Goal: Task Accomplishment & Management: Complete application form

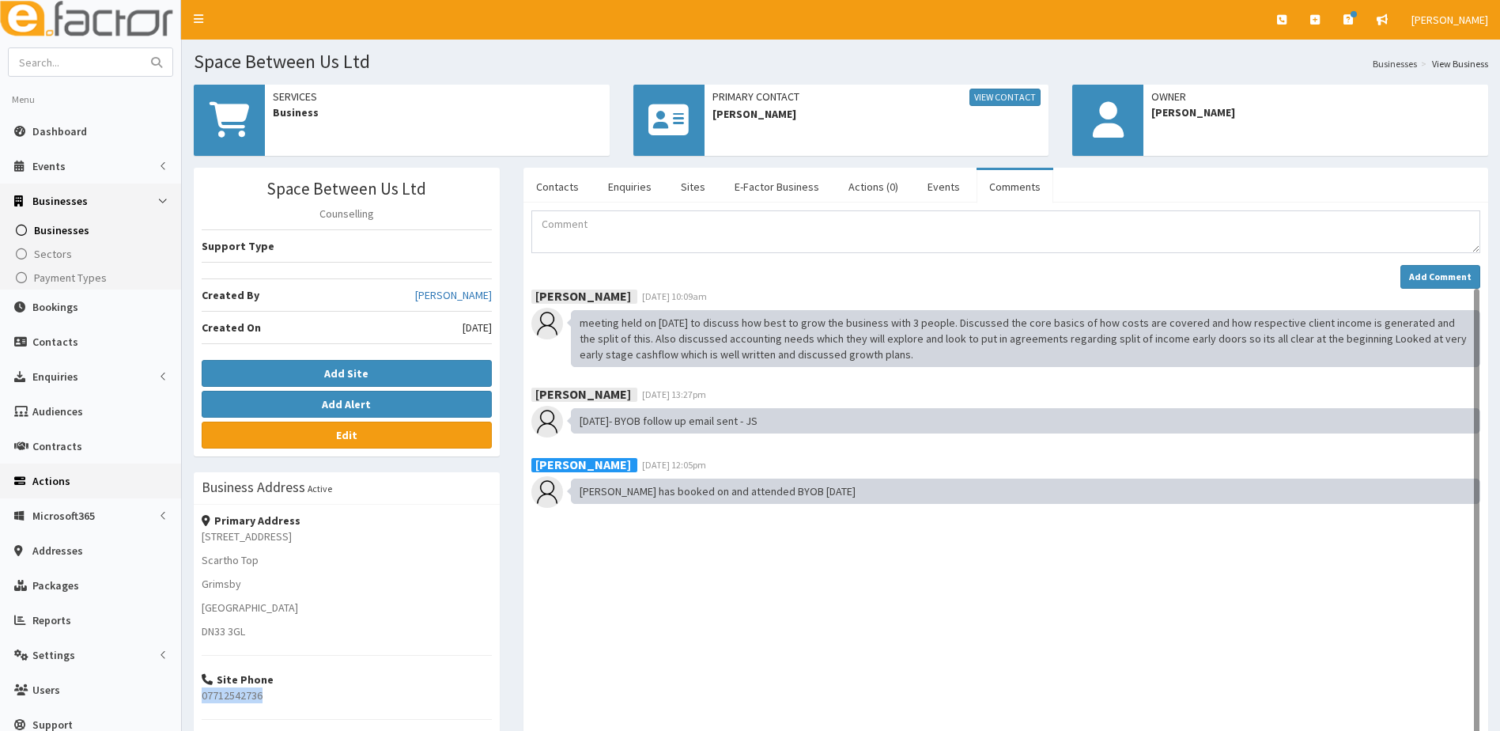
click at [46, 477] on span "Actions" at bounding box center [51, 481] width 38 height 14
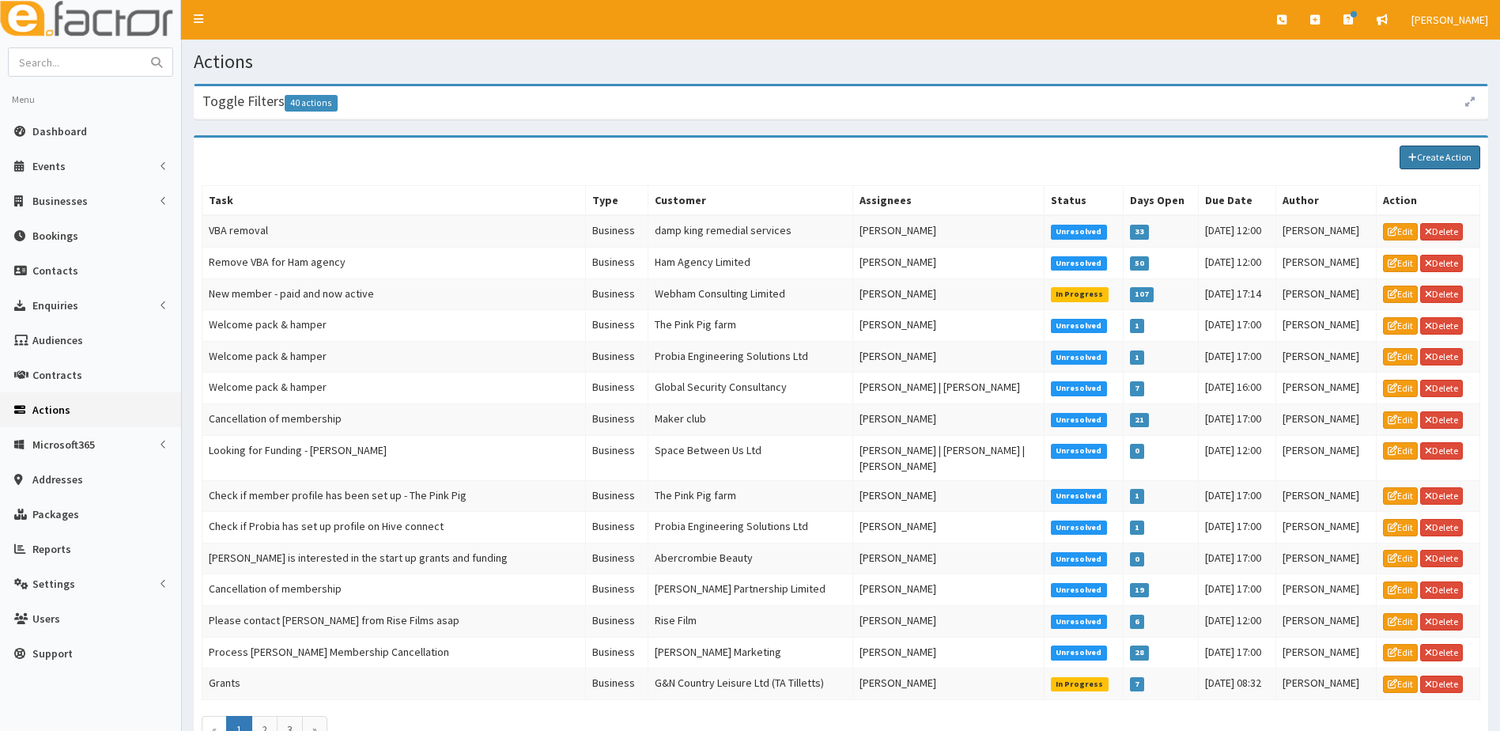
click at [1450, 159] on link "Create Action" at bounding box center [1440, 158] width 81 height 24
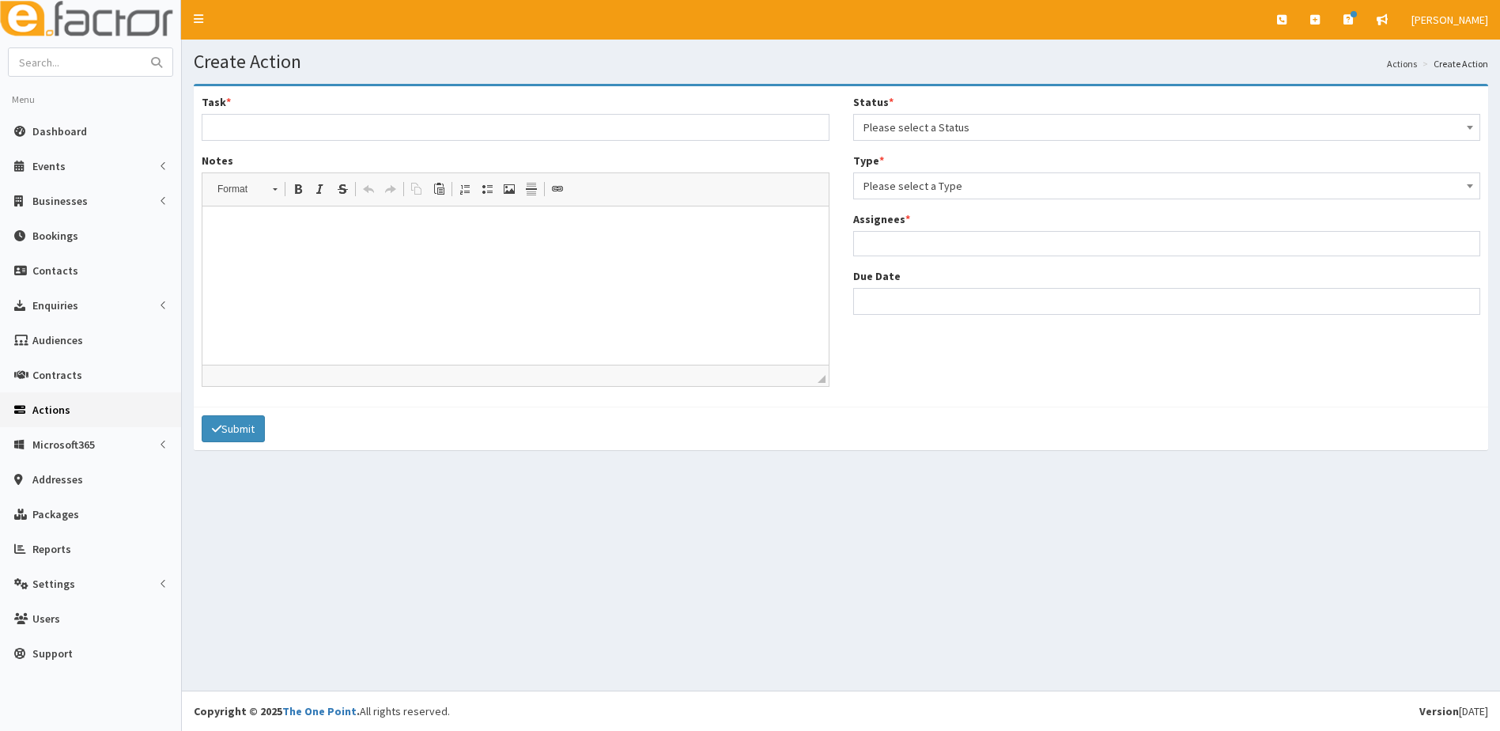
select select
click at [876, 130] on span "Please select a Status" at bounding box center [1167, 127] width 607 height 22
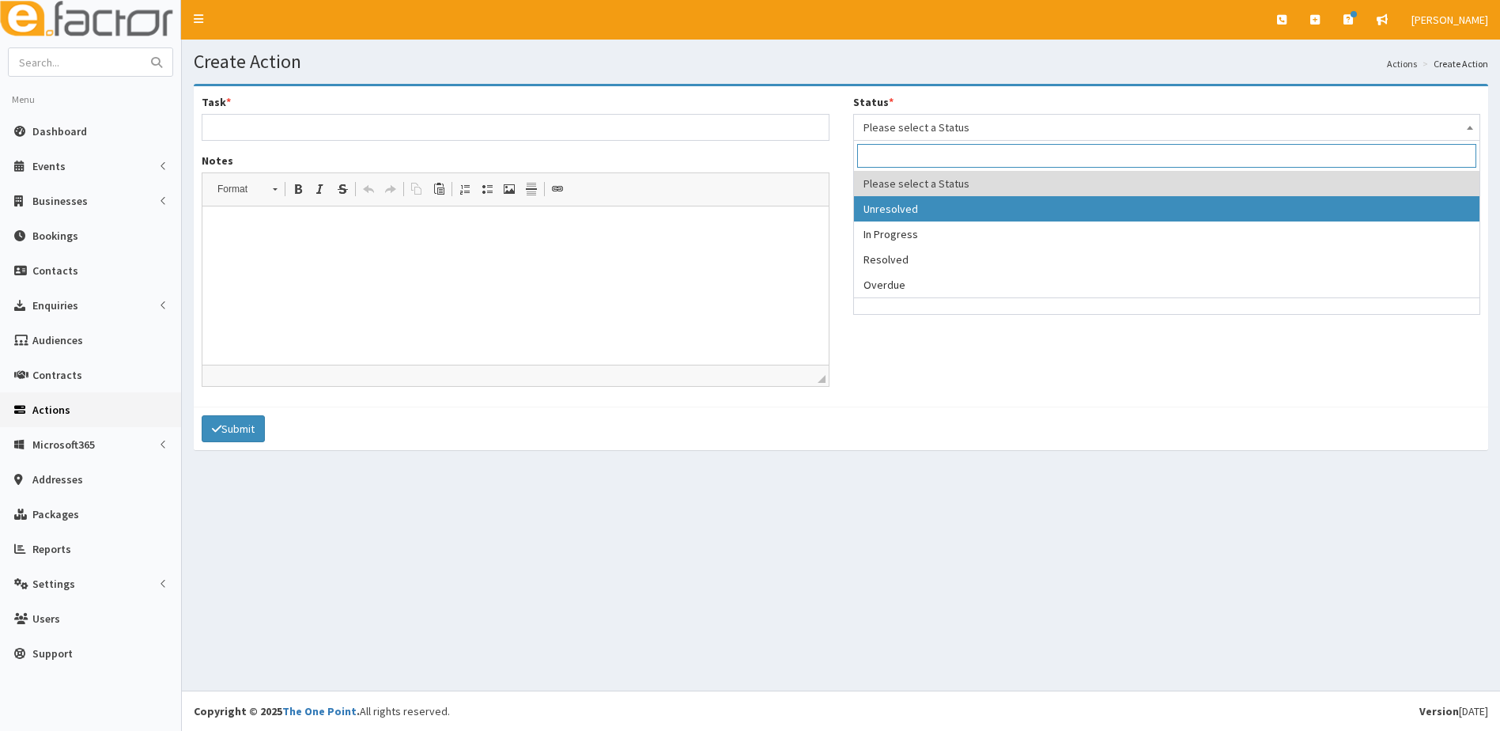
select select "1"
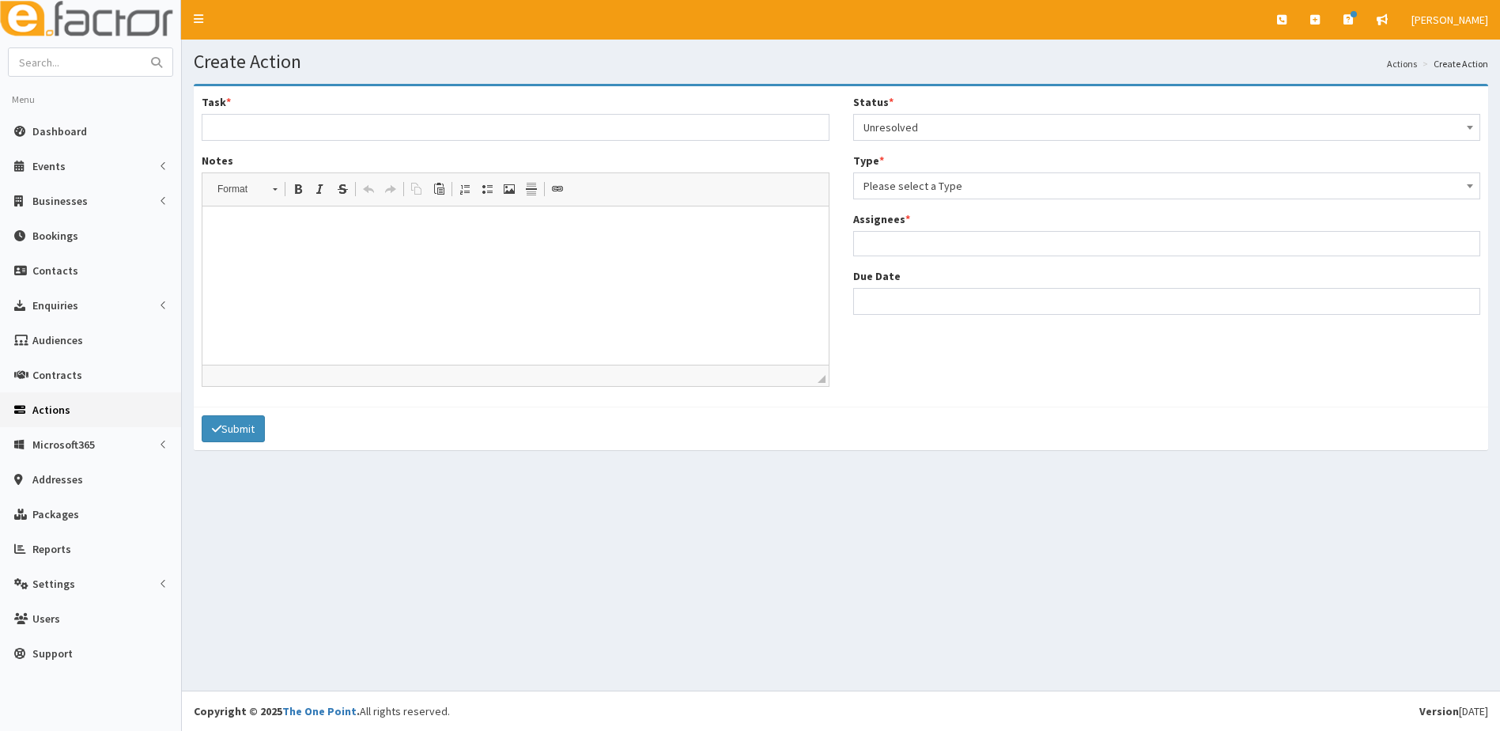
click at [905, 183] on span "Please select a Type" at bounding box center [1167, 186] width 607 height 22
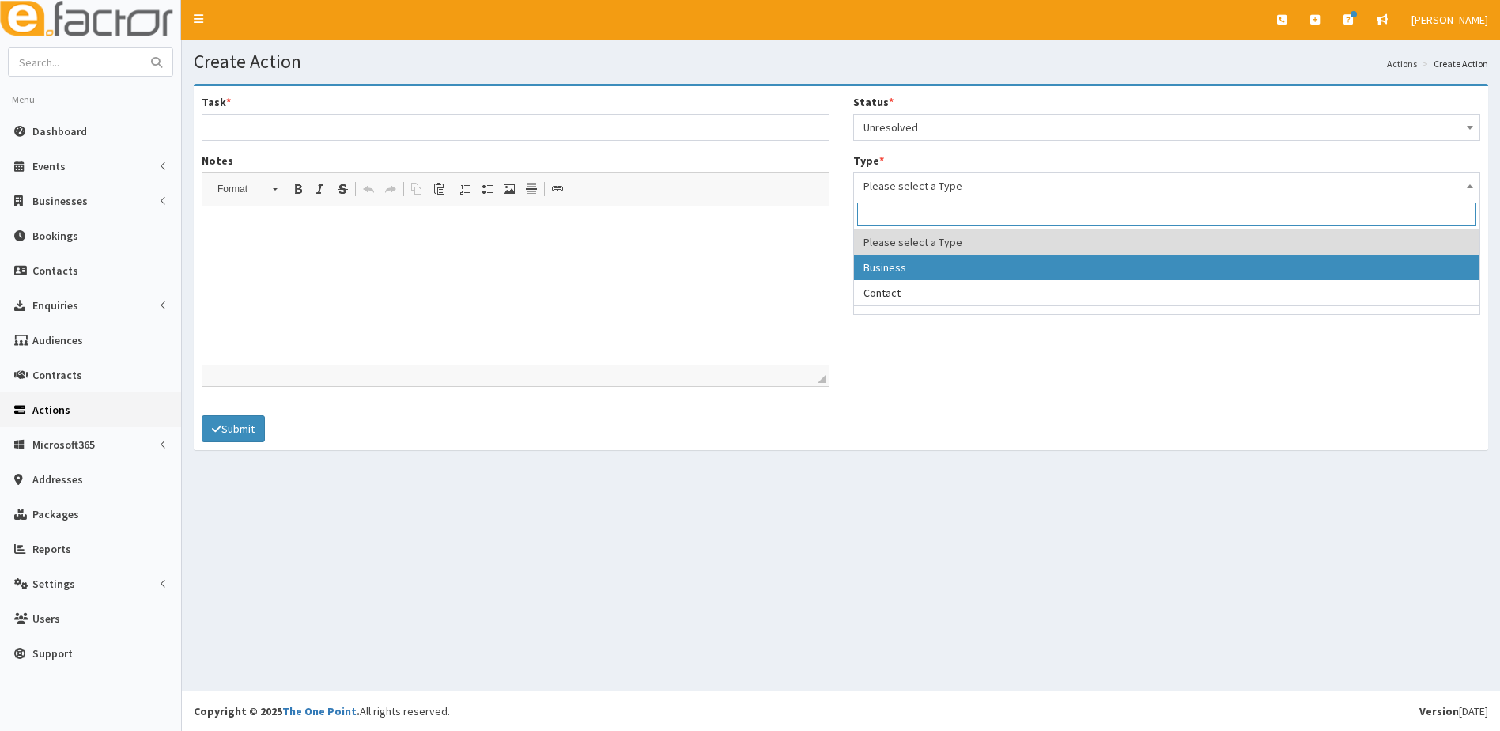
select select "business"
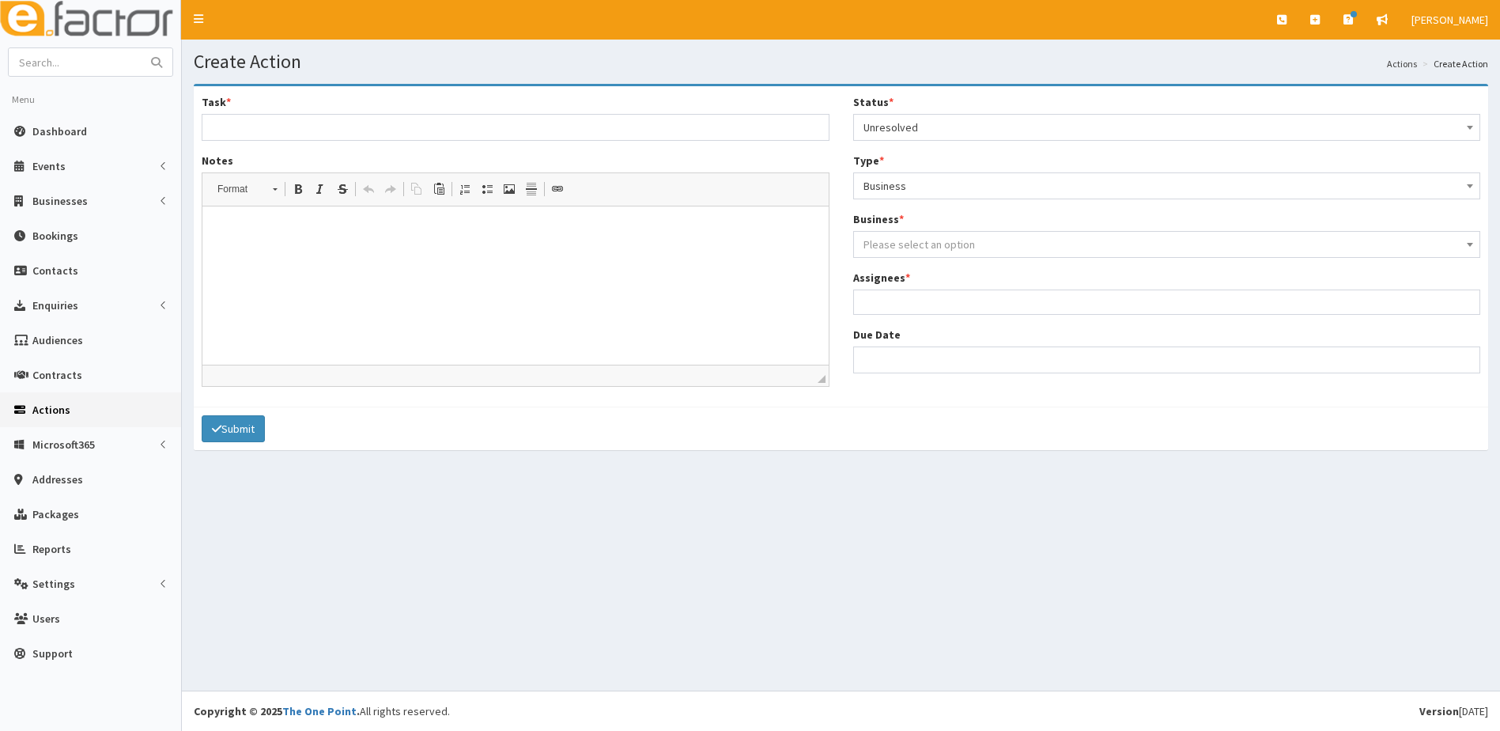
click at [894, 244] on span "Please select an option" at bounding box center [920, 244] width 112 height 14
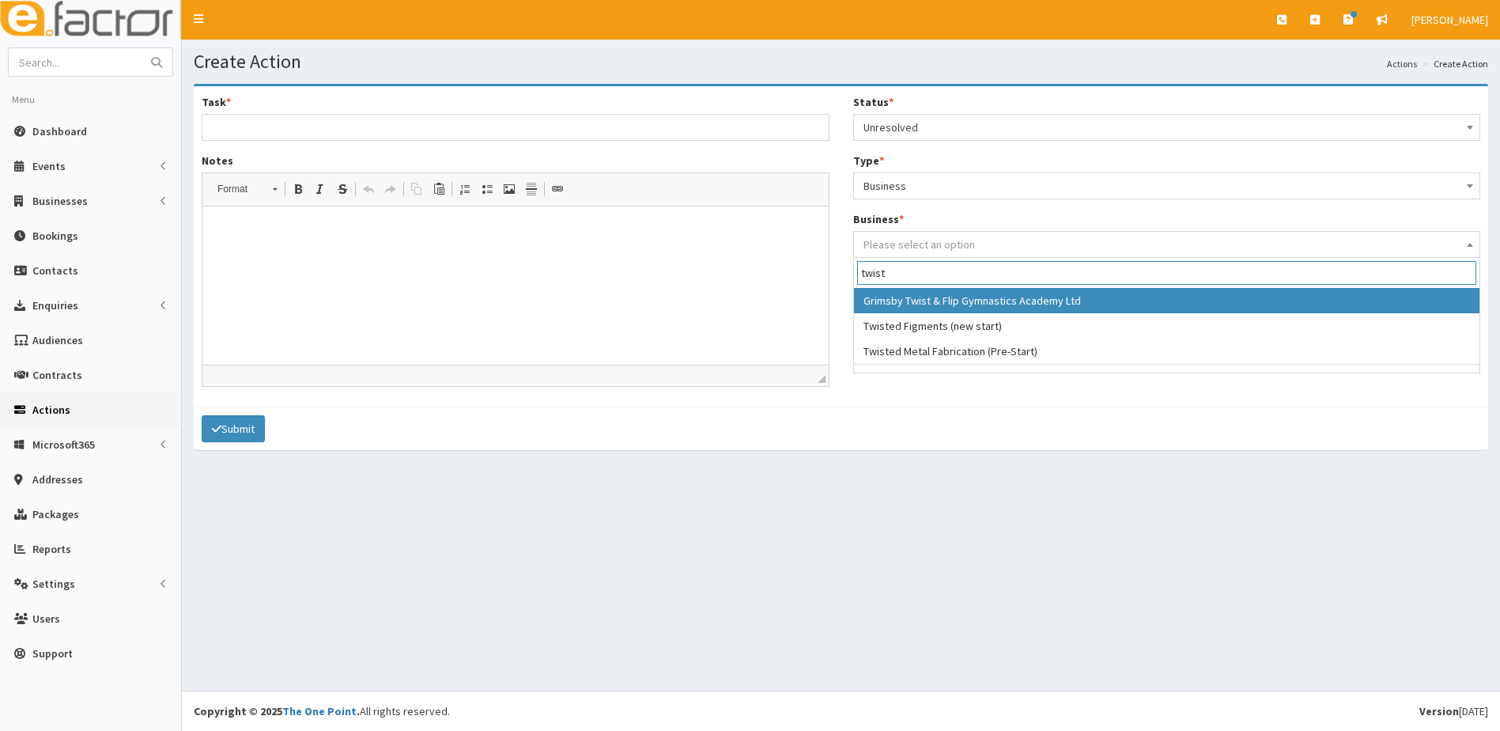
type input "twist"
select select "874"
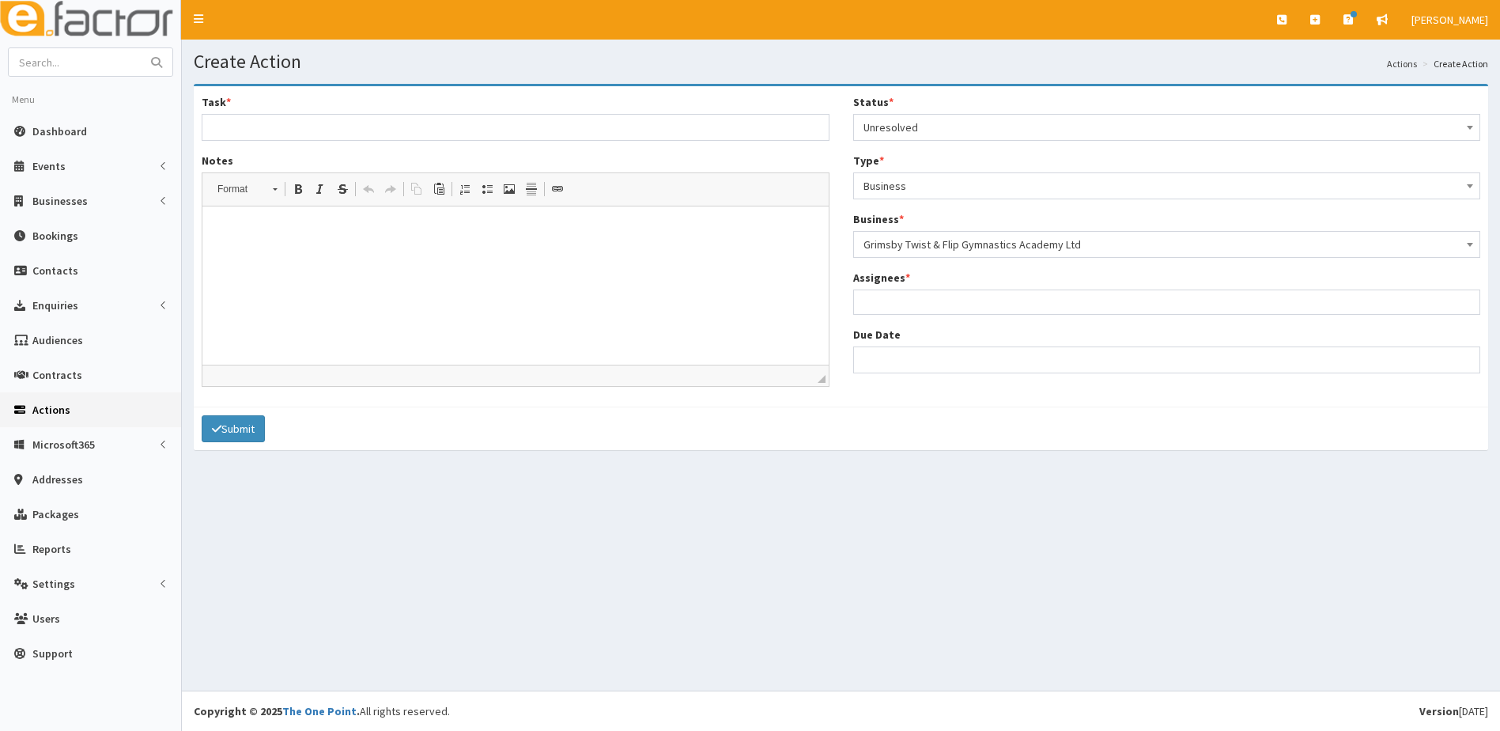
click at [869, 303] on ul at bounding box center [1167, 300] width 626 height 20
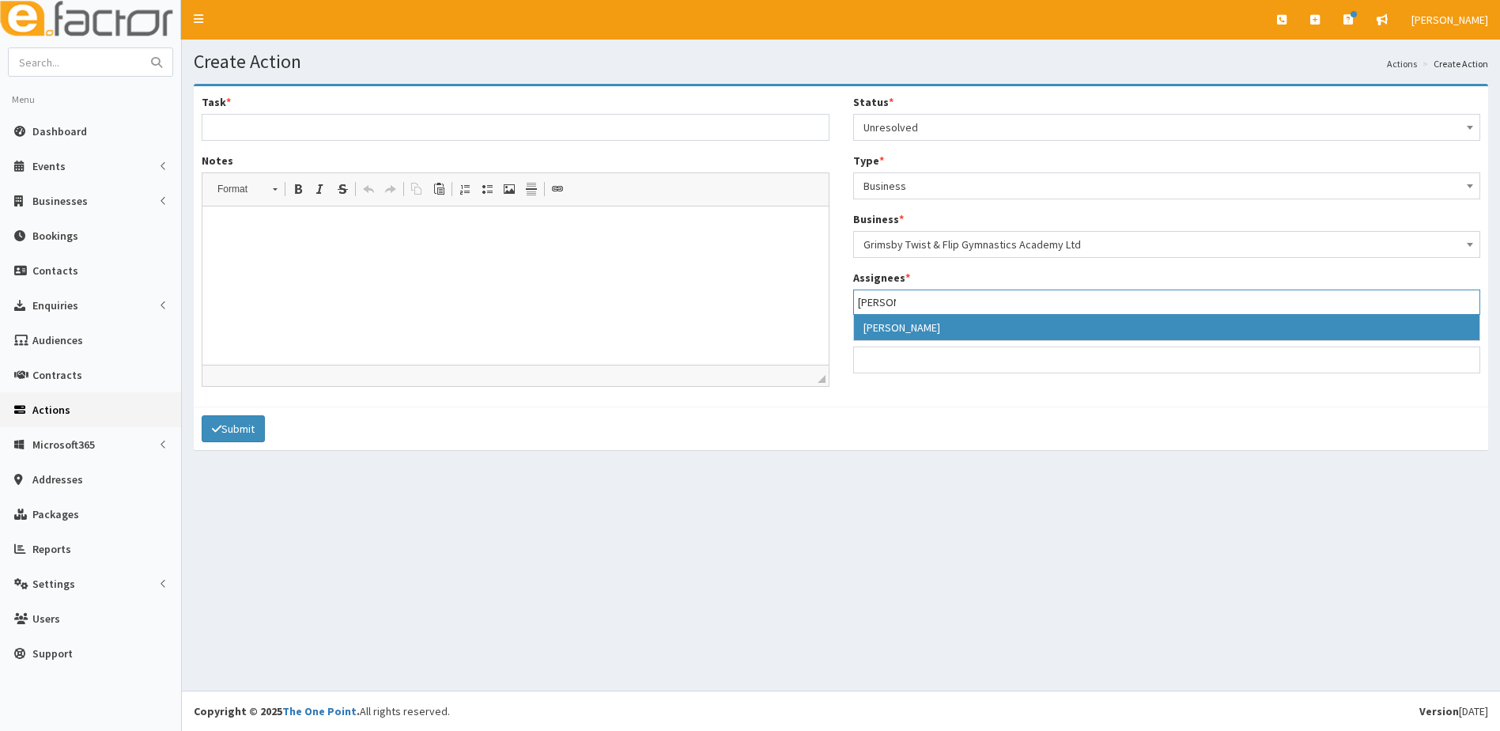
type input "gina"
select select "20"
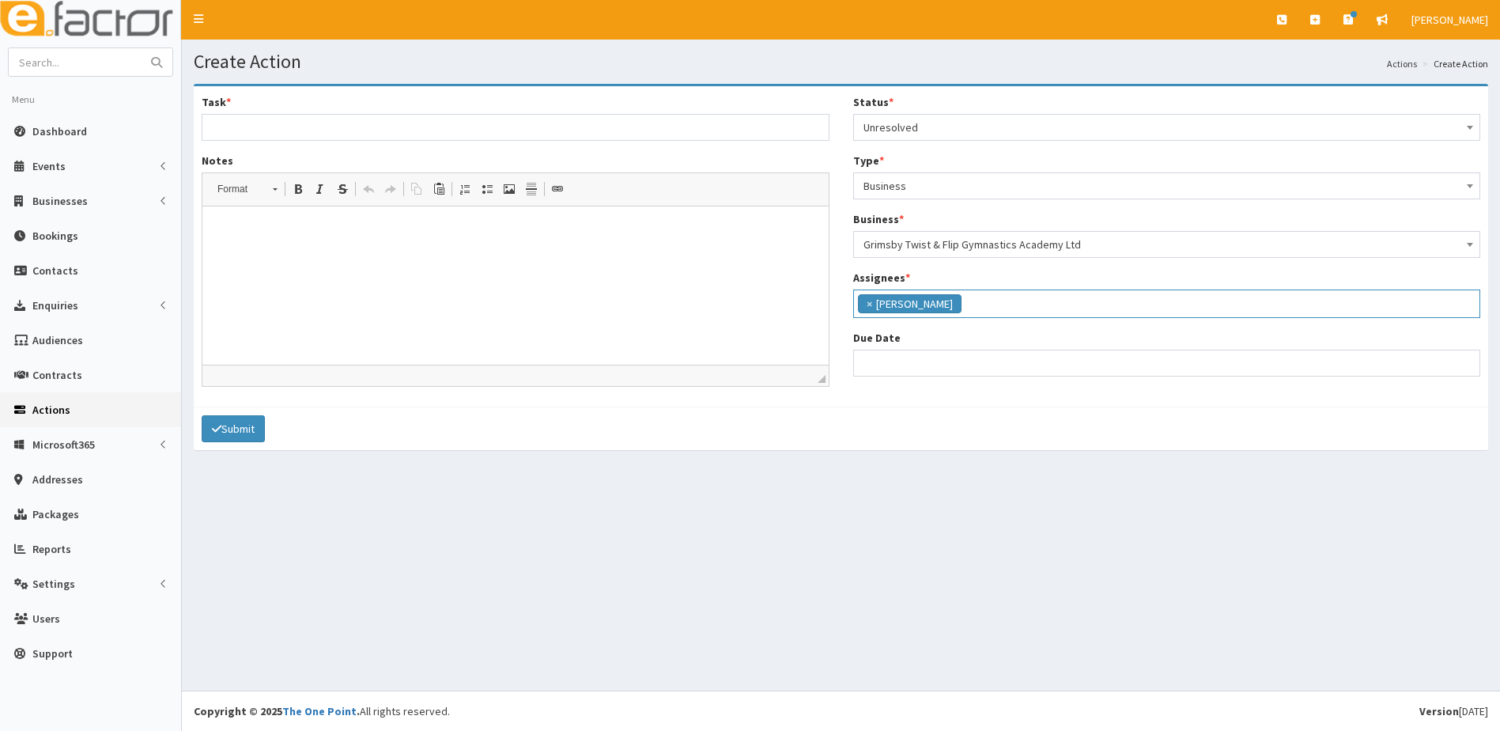
scroll to position [105, 0]
click at [996, 302] on input "search" at bounding box center [987, 302] width 42 height 16
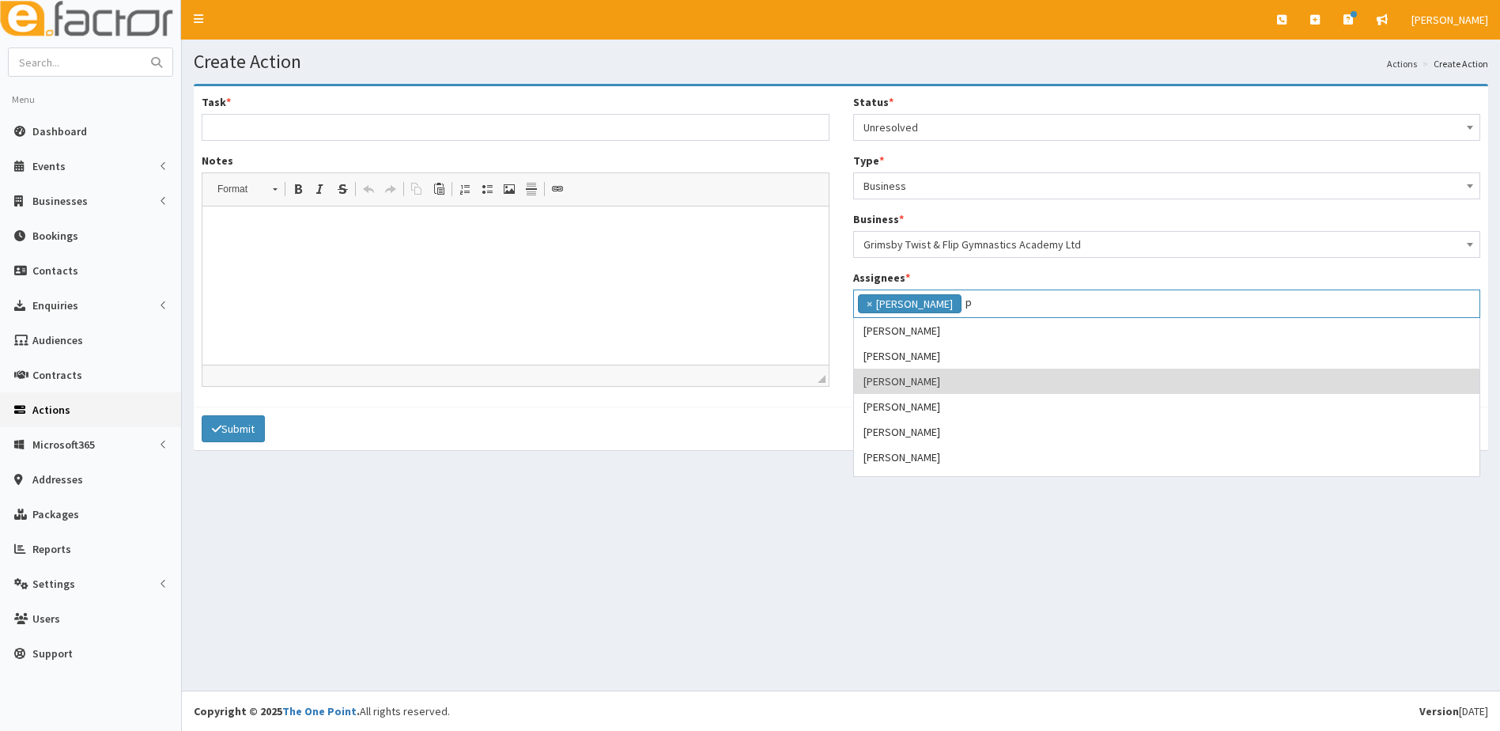
scroll to position [0, 0]
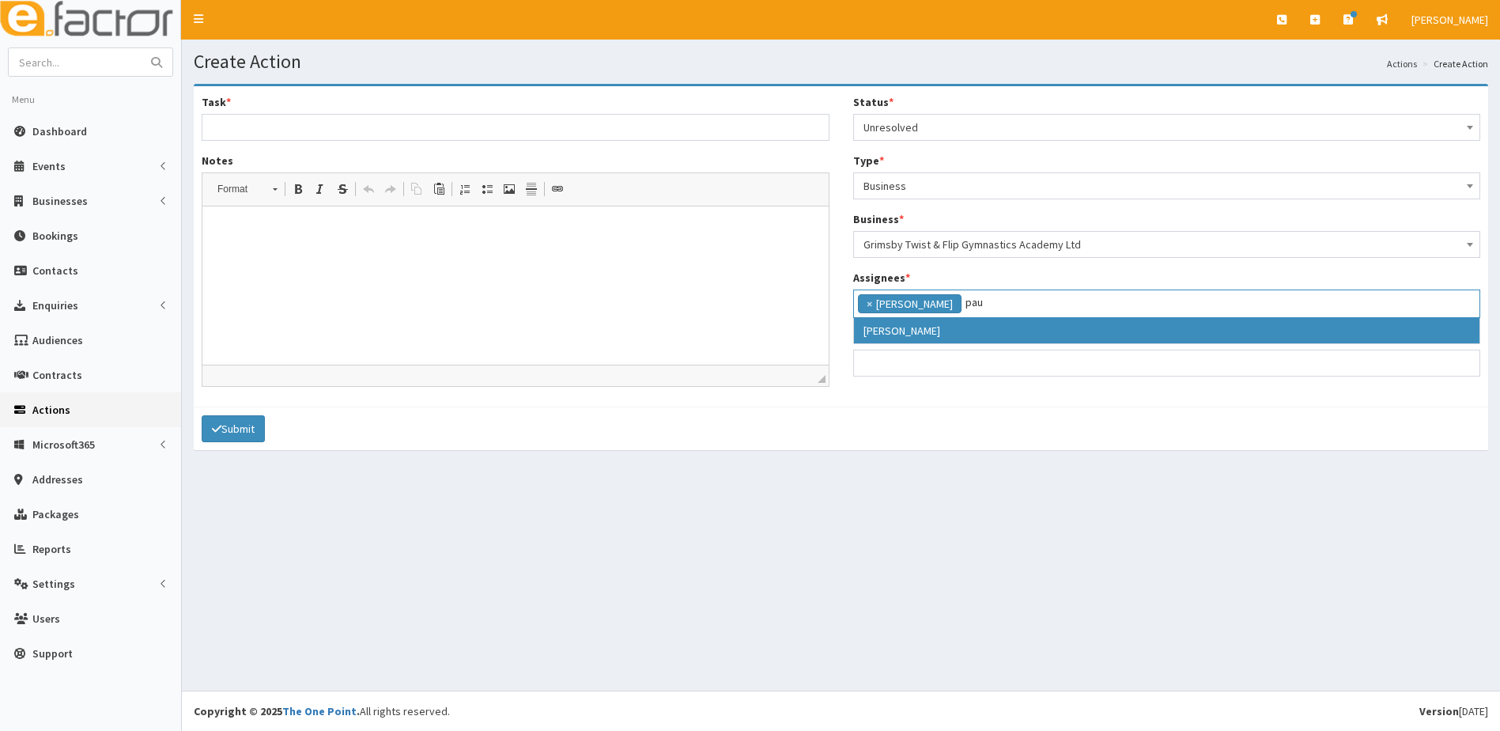
type input "pau"
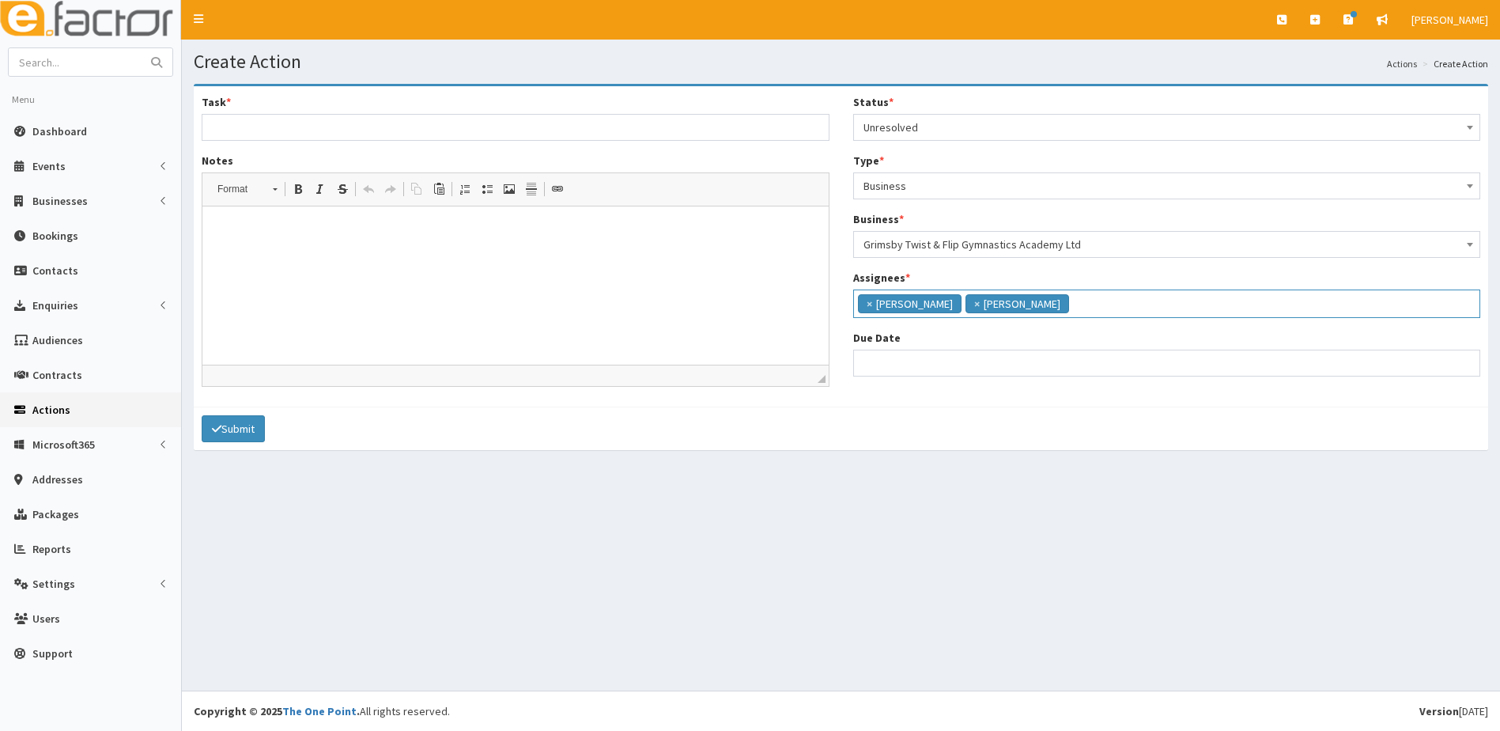
click at [1109, 299] on ul "× Gina Waterhouse × Paul Slade" at bounding box center [1167, 301] width 626 height 23
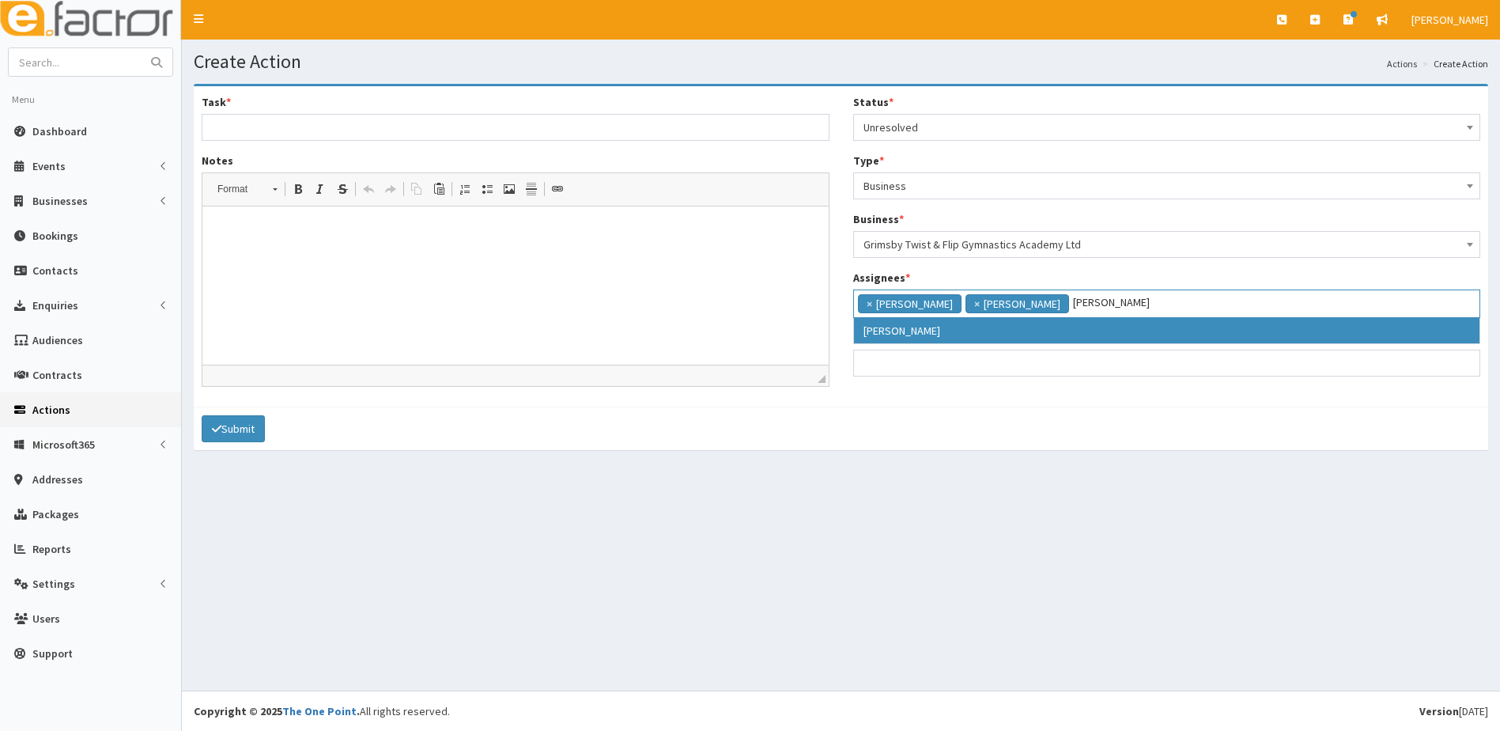
type input "catherine"
select select "10"
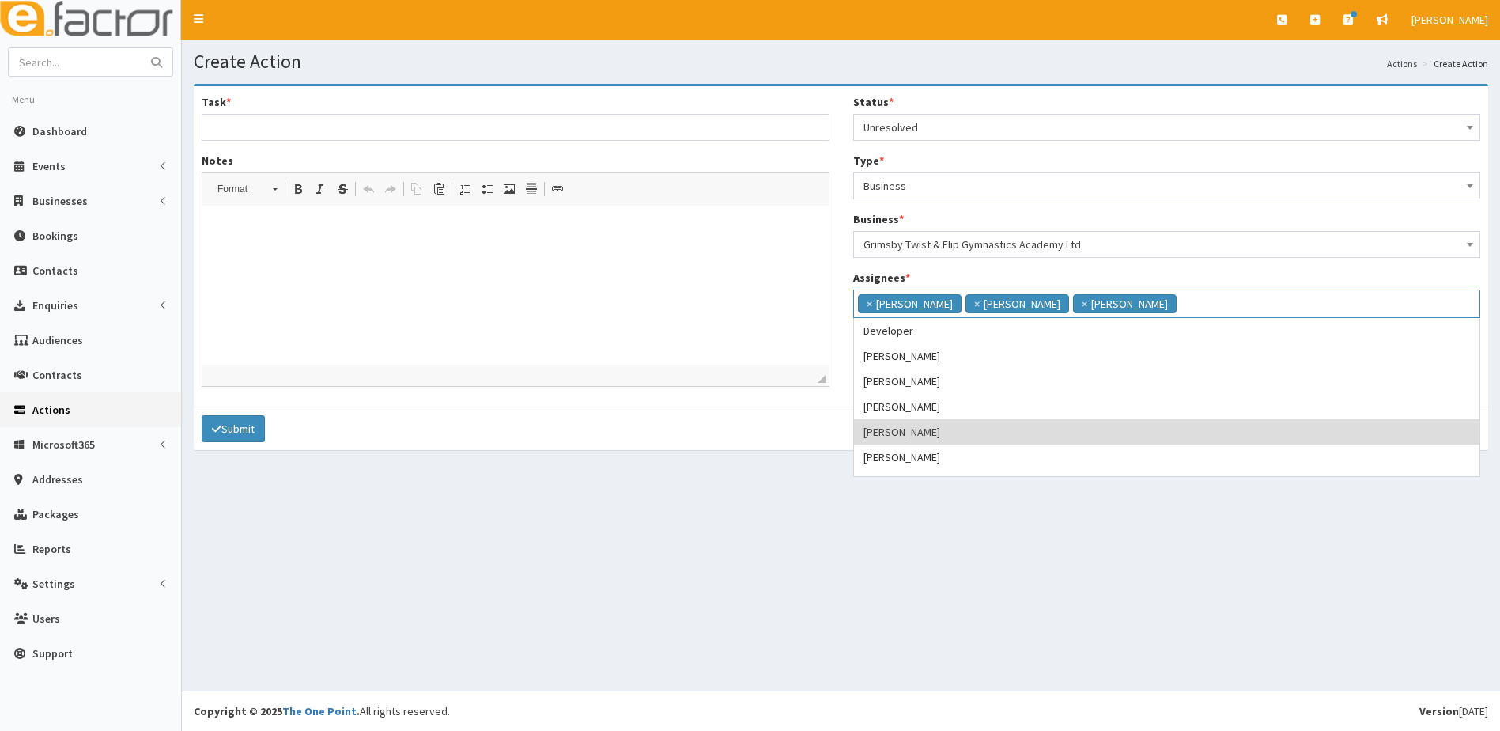
click at [236, 126] on input "Task *" at bounding box center [516, 127] width 628 height 27
click at [236, 125] on input "Task *" at bounding box center [516, 127] width 628 height 27
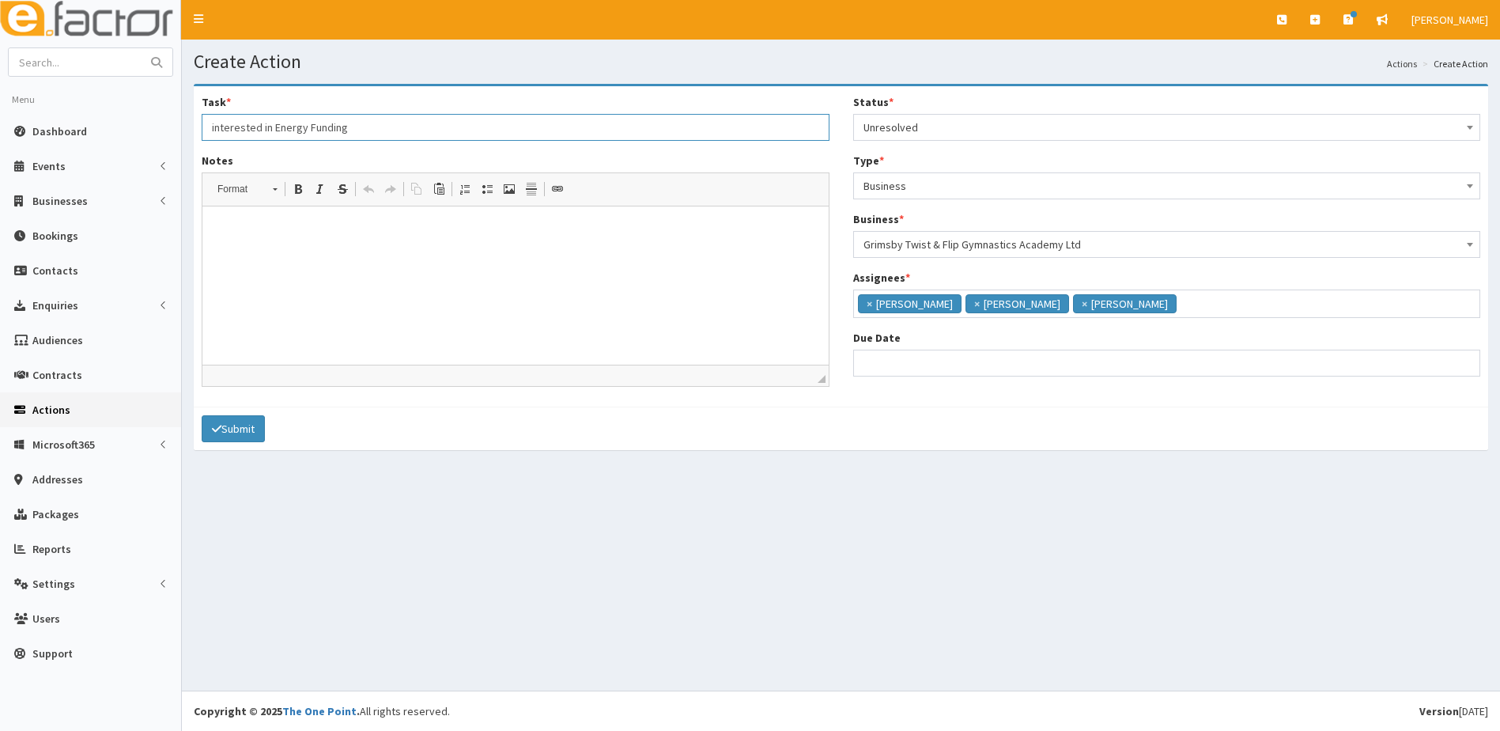
type input "interested in Energy Funding"
drag, startPoint x: 264, startPoint y: 237, endPoint x: 290, endPoint y: 230, distance: 27.1
click at [286, 232] on html at bounding box center [515, 230] width 626 height 48
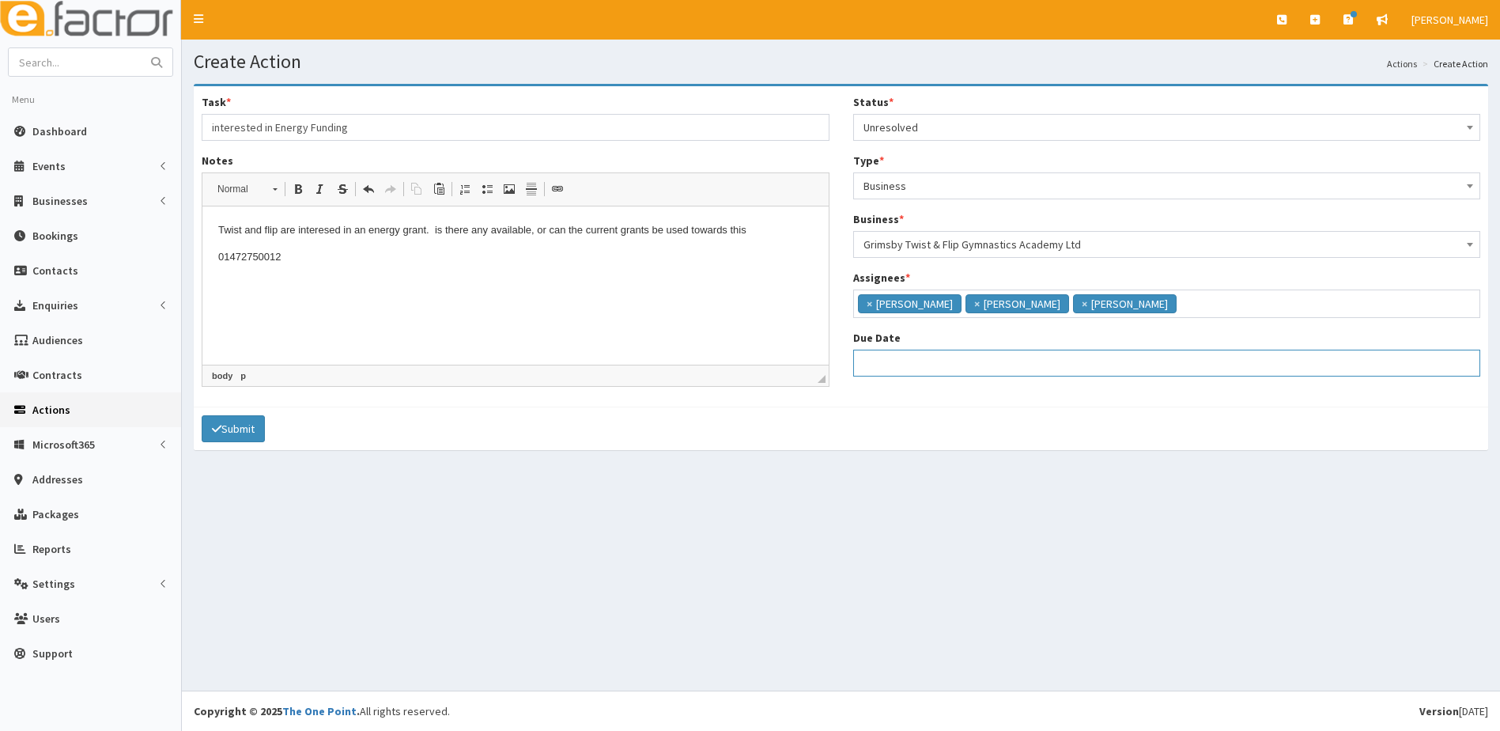
click at [873, 348] on div "Due Date" at bounding box center [1167, 353] width 628 height 47
select select "12"
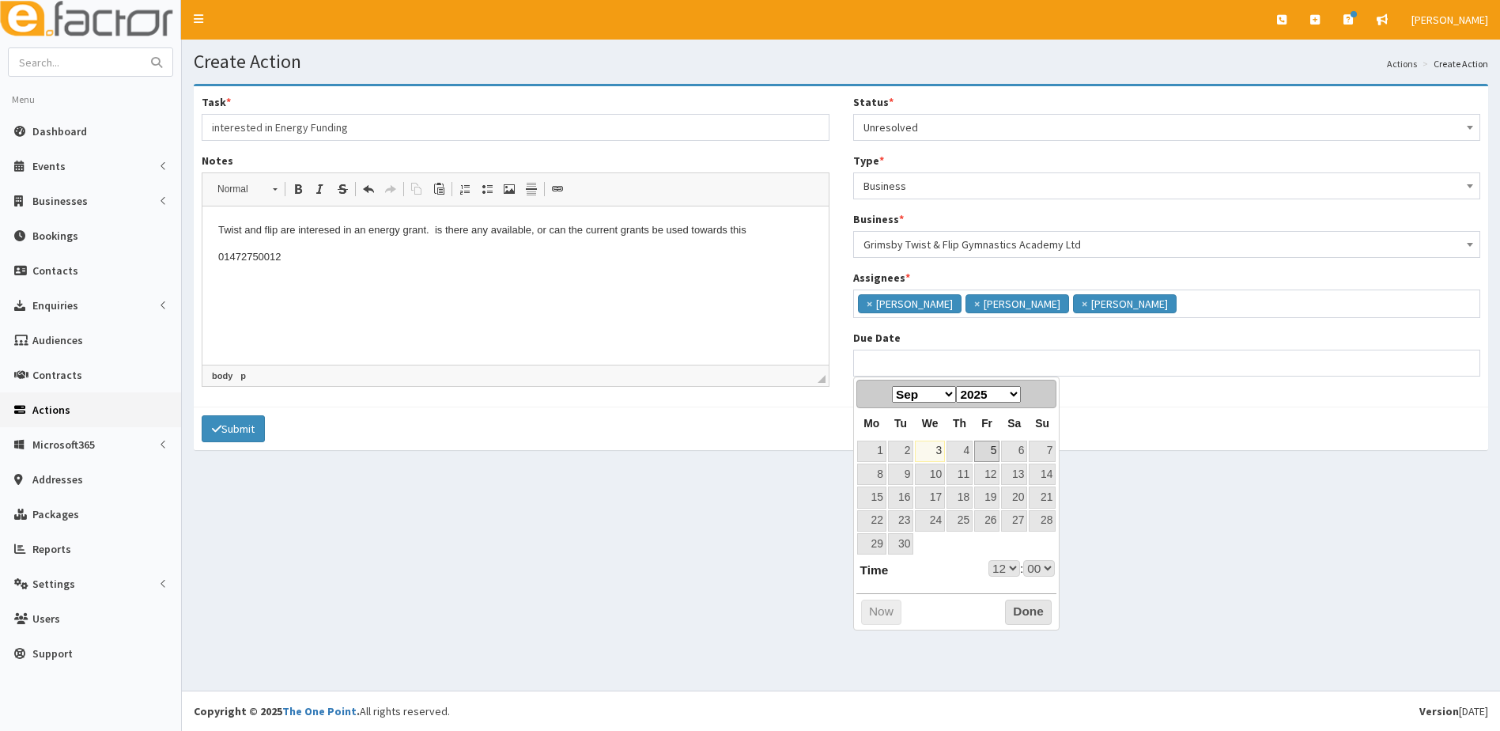
click at [997, 450] on link "5" at bounding box center [986, 451] width 25 height 21
type input "[DATE] 12:00"
select select "12"
click at [1010, 570] on select "00 01 02 03 04 05 06 07 08 09 10 11 12 13 14 15 16 17 18 19 20 21 22 23" at bounding box center [1005, 568] width 32 height 17
type input "[DATE] 17:00"
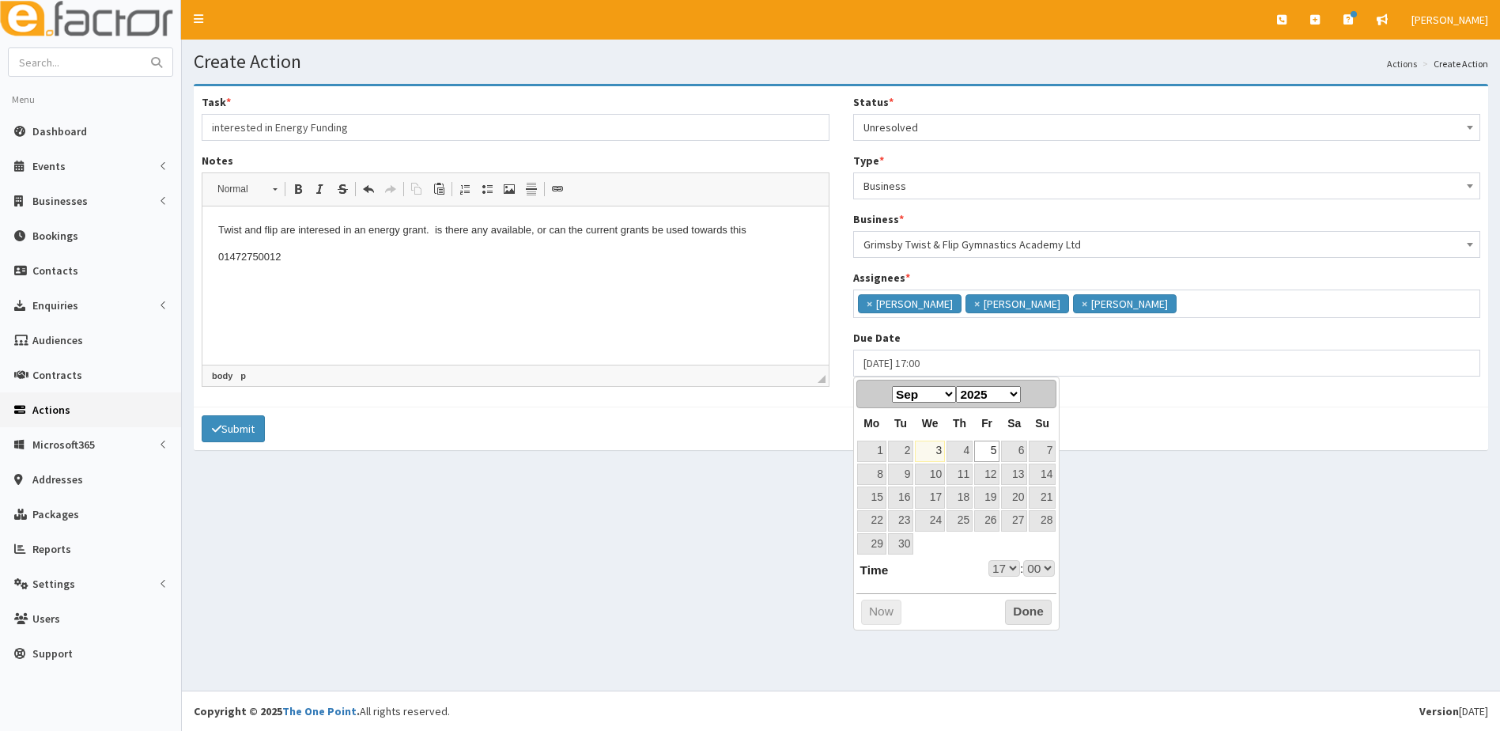
select select "17"
click at [1009, 607] on button "Done" at bounding box center [1028, 611] width 47 height 25
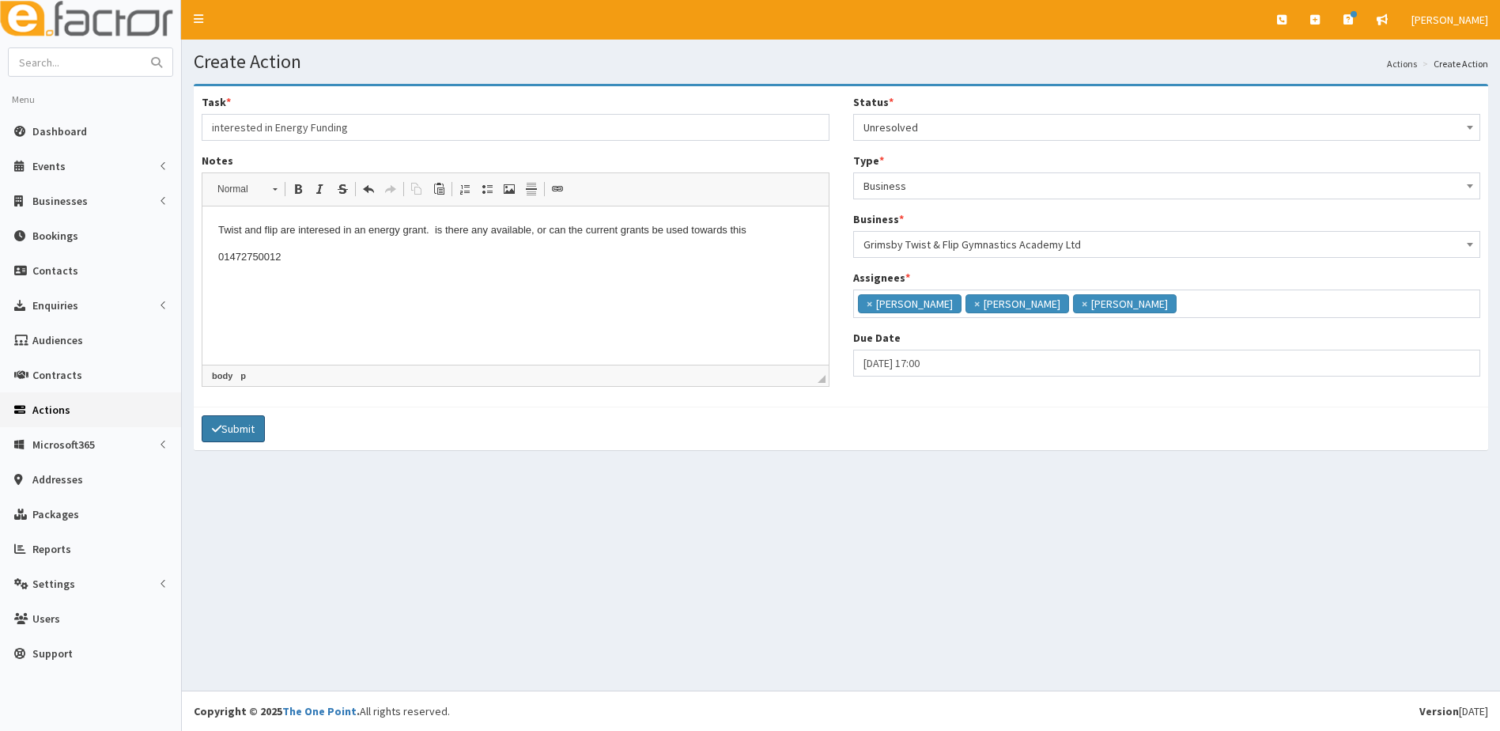
click at [233, 427] on button "Submit" at bounding box center [233, 428] width 63 height 27
